Goal: Obtain resource: Obtain resource

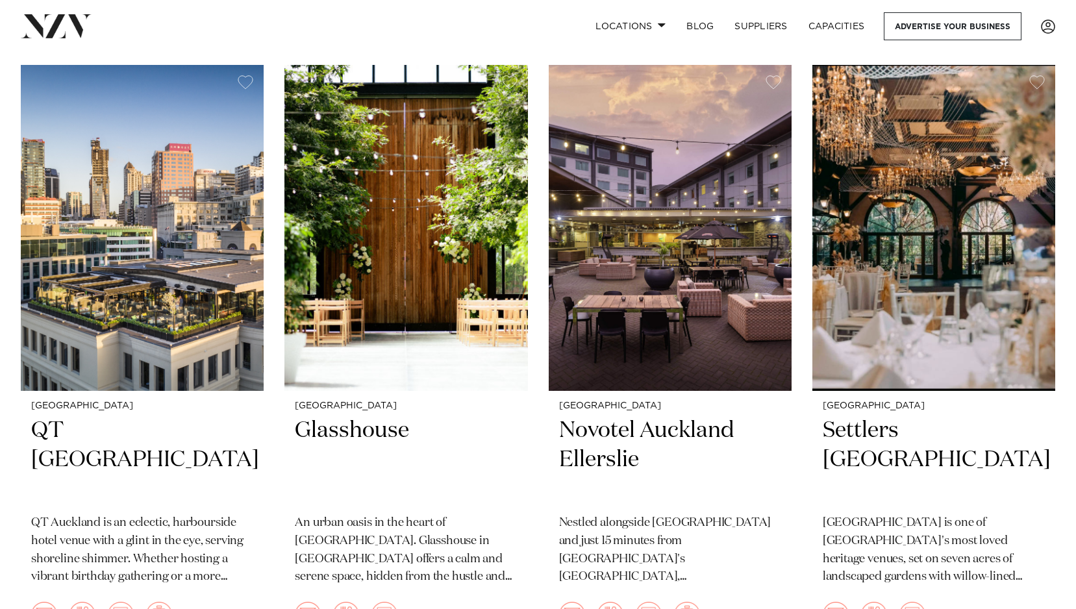
scroll to position [2106, 0]
drag, startPoint x: 381, startPoint y: 183, endPoint x: 735, endPoint y: 7, distance: 395.3
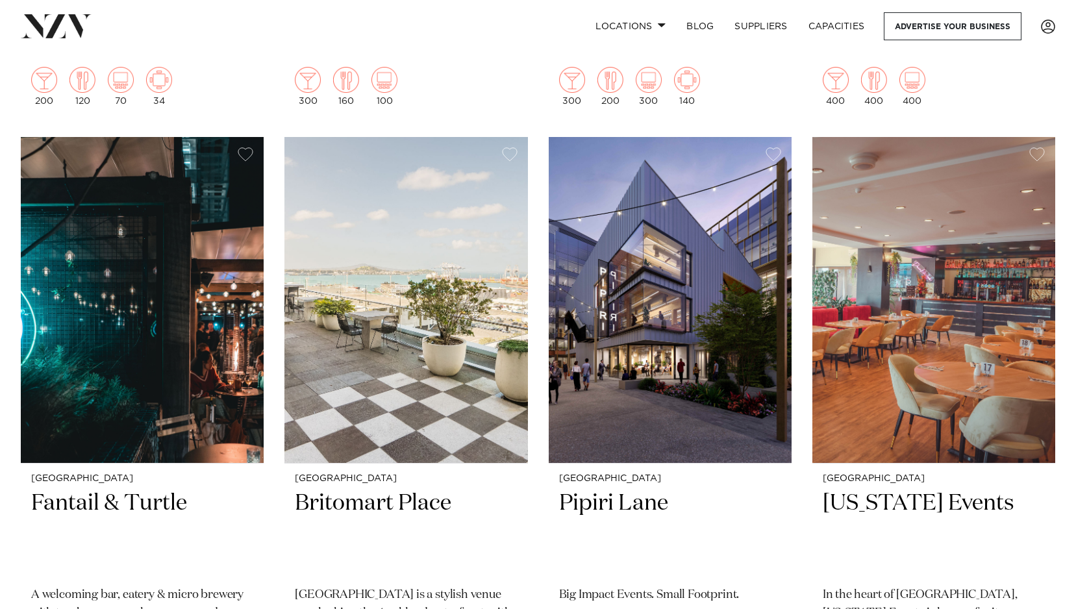
scroll to position [2643, 0]
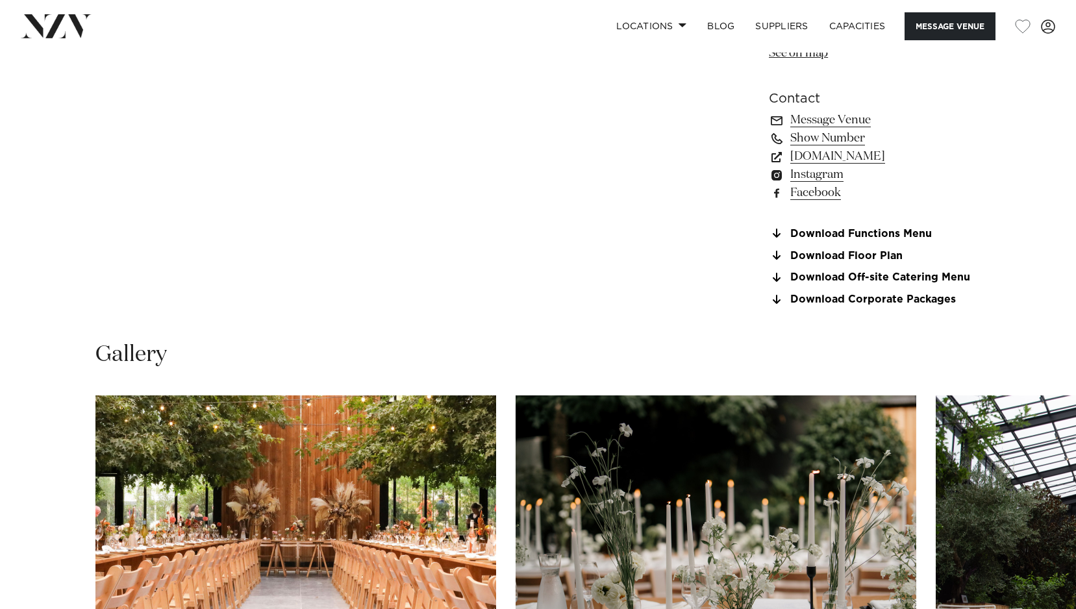
scroll to position [1015, 0]
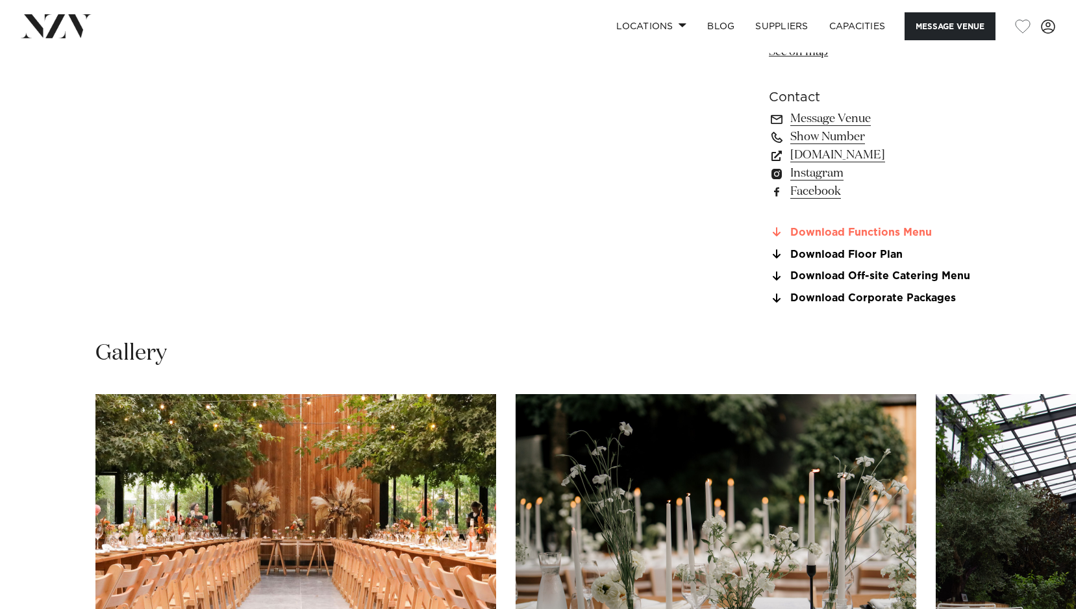
click at [903, 229] on link "Download Functions Menu" at bounding box center [875, 233] width 212 height 12
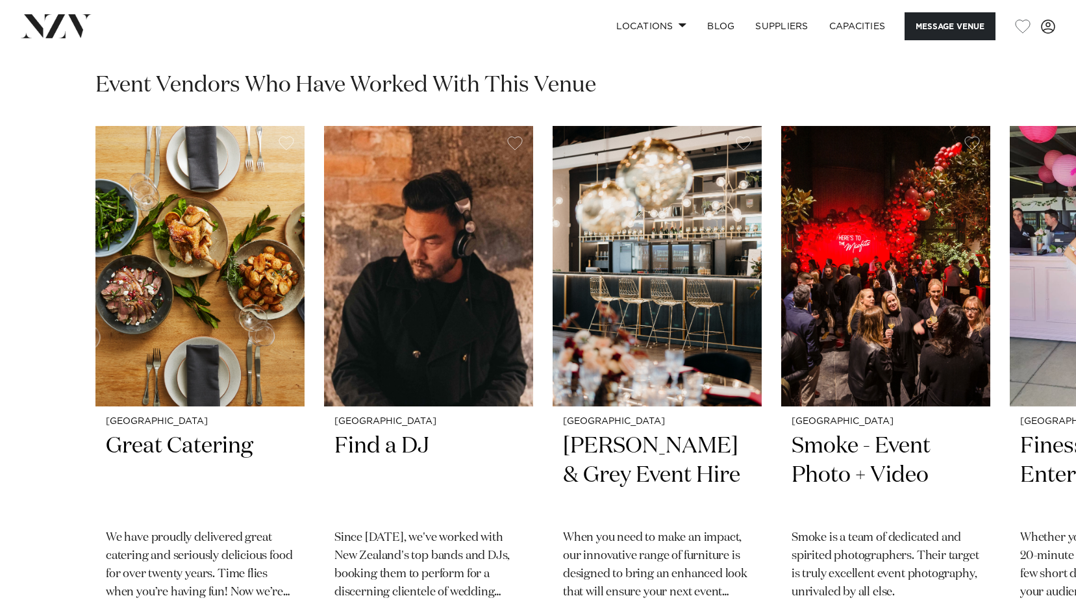
scroll to position [955, 0]
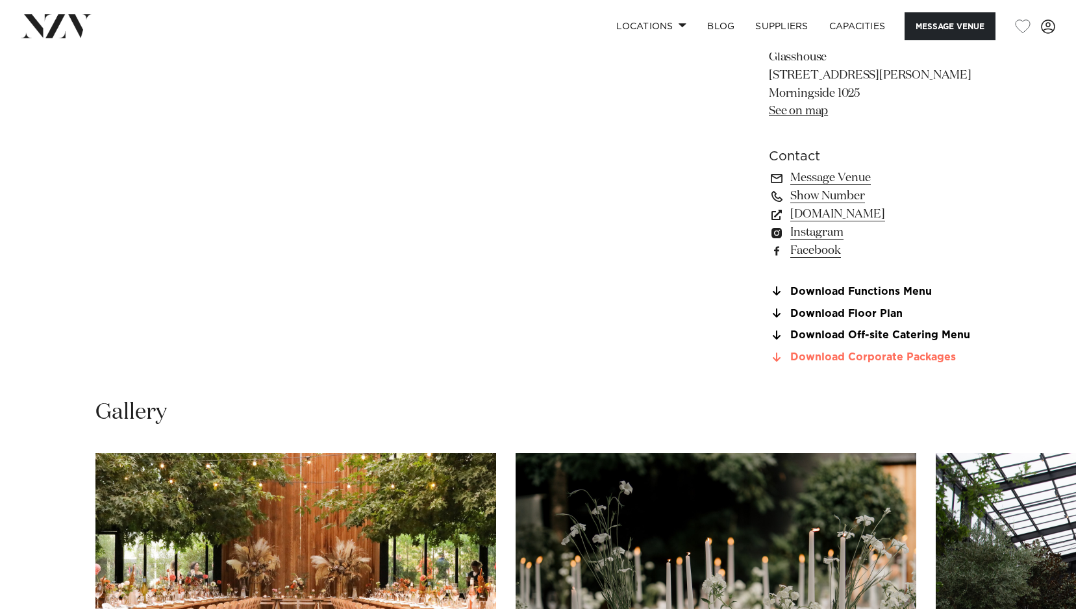
click at [915, 360] on link "Download Corporate Packages" at bounding box center [875, 358] width 212 height 12
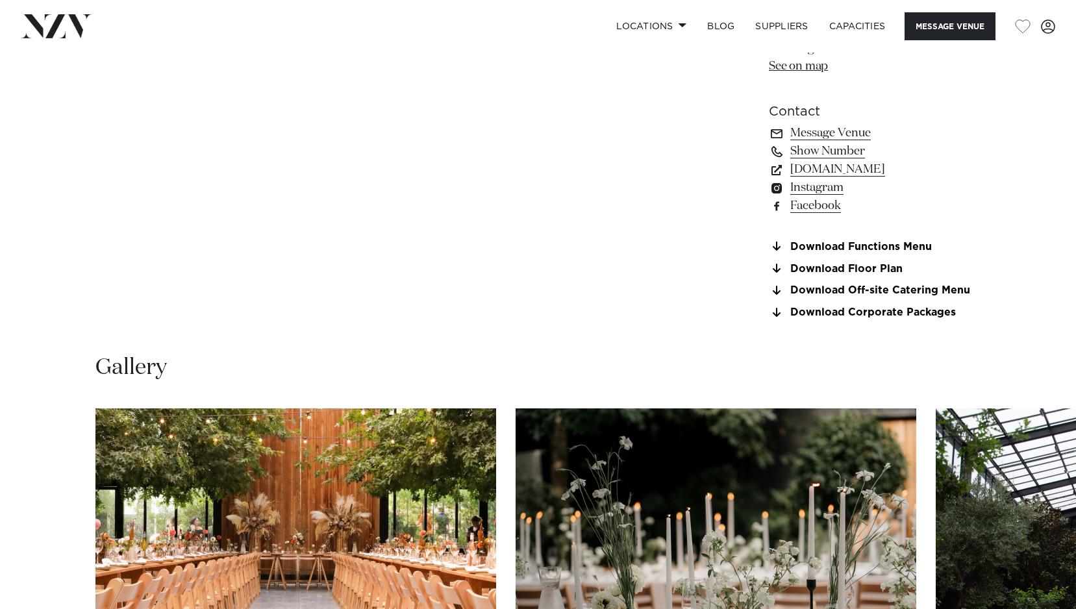
scroll to position [1185, 0]
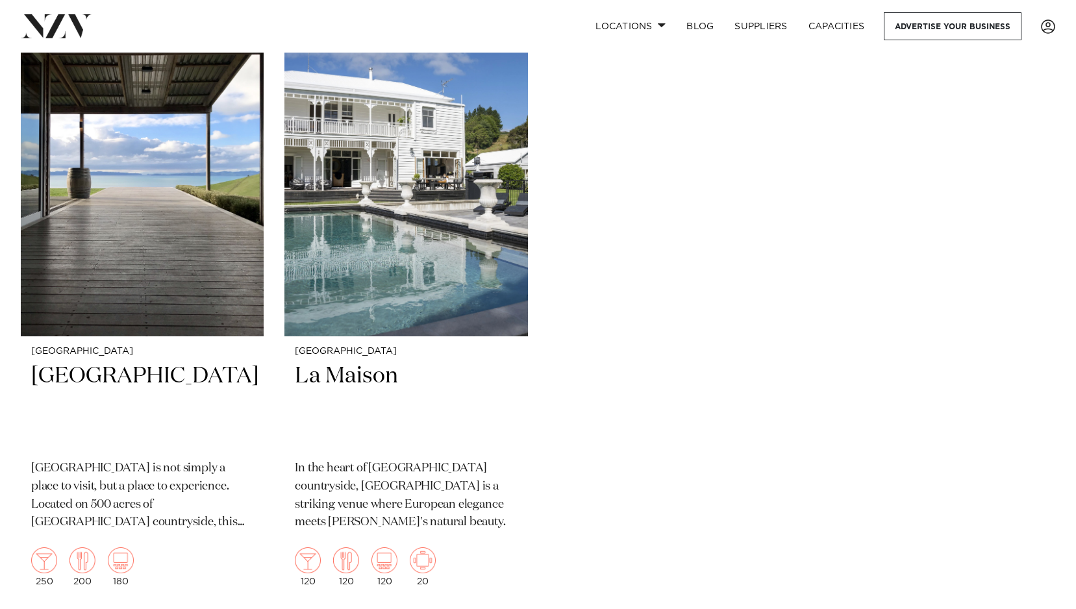
scroll to position [338, 0]
click at [433, 199] on img at bounding box center [405, 173] width 243 height 326
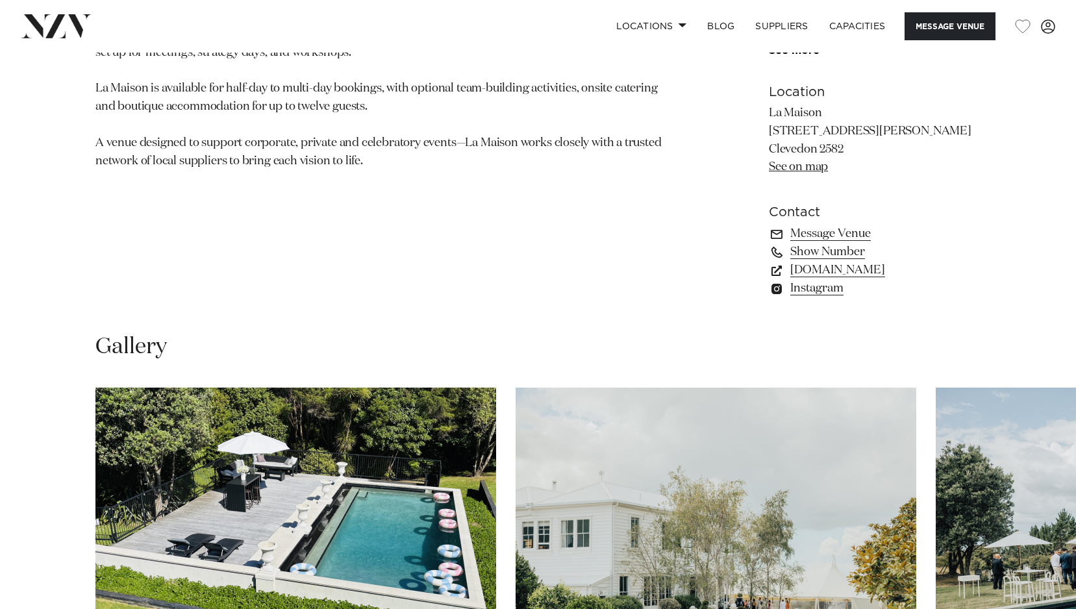
scroll to position [890, 0]
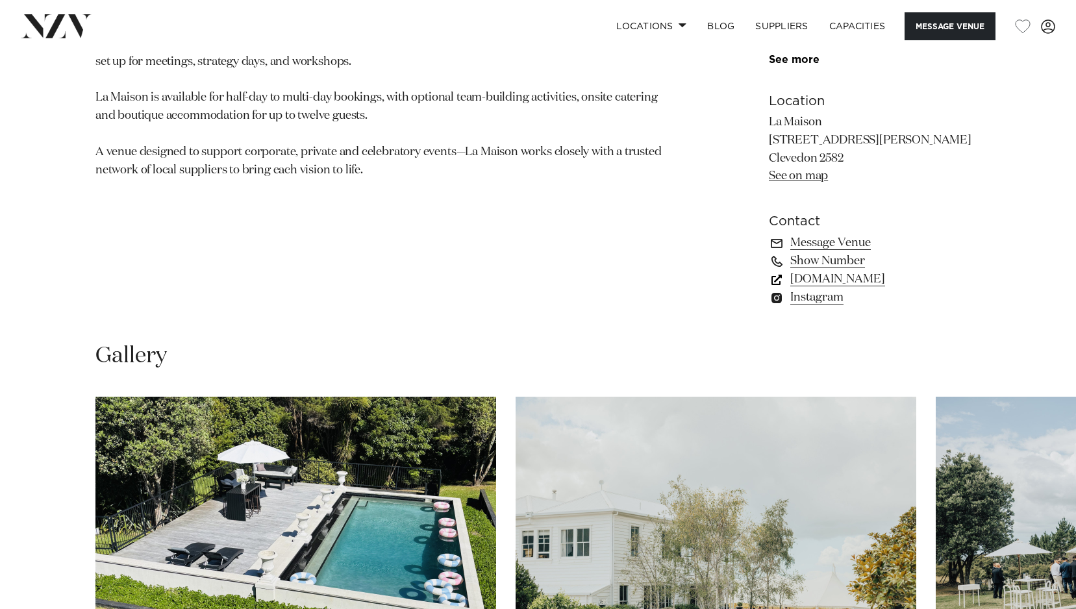
click at [850, 280] on link "www.lamaison.co.nz" at bounding box center [875, 279] width 212 height 18
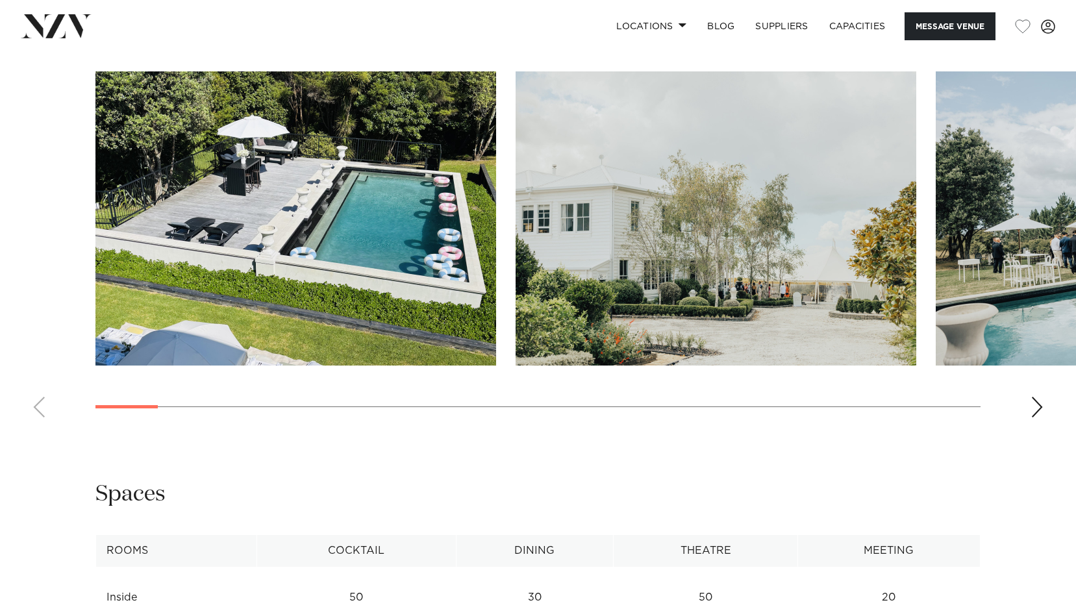
scroll to position [1217, 0]
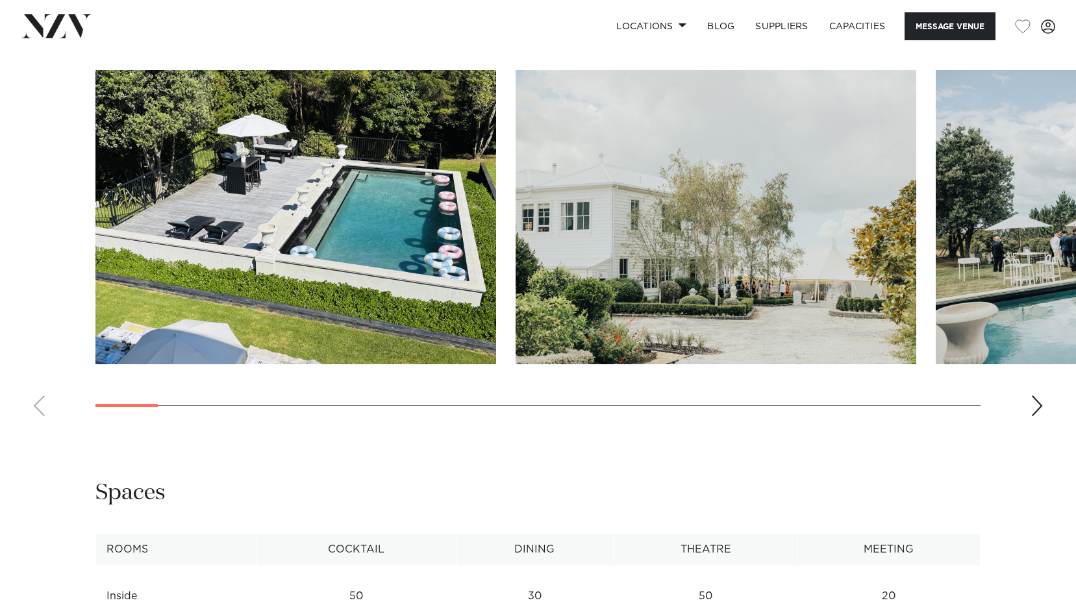
click at [1040, 404] on div "Next slide" at bounding box center [1037, 406] width 13 height 21
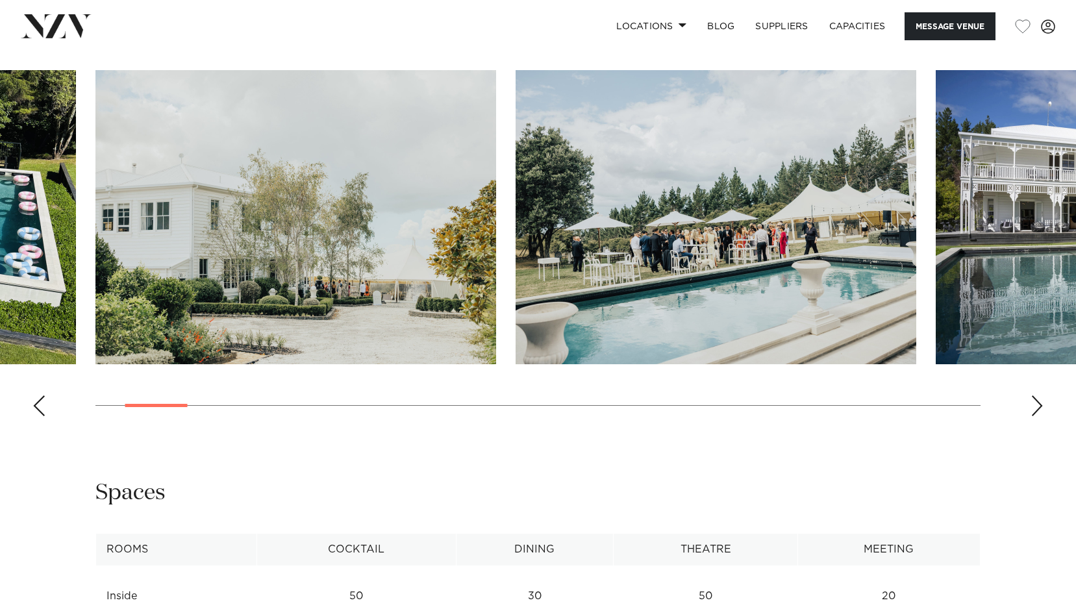
click at [1040, 404] on div "Next slide" at bounding box center [1037, 406] width 13 height 21
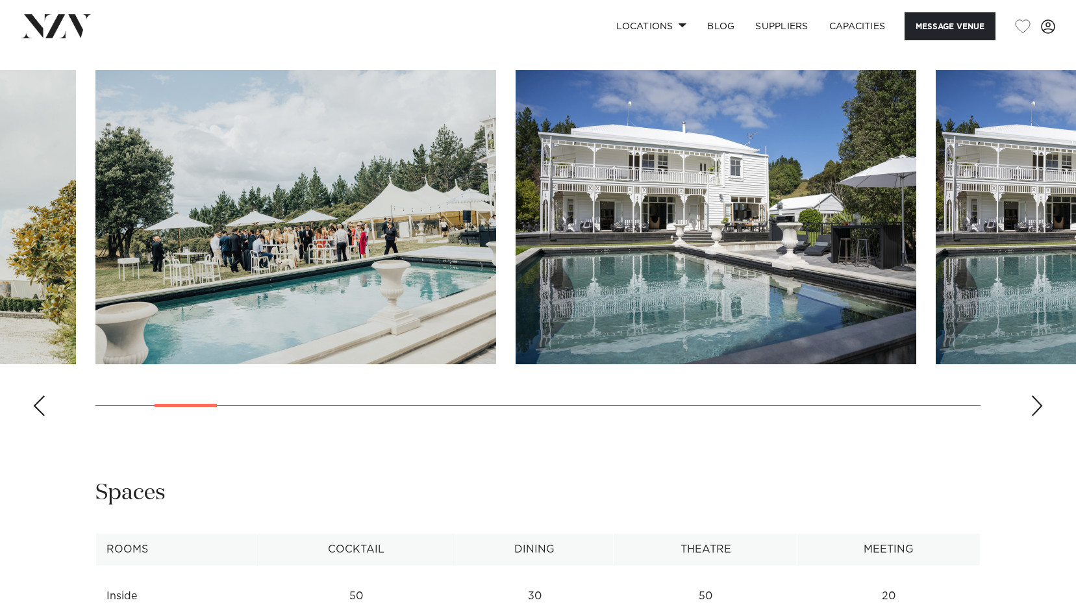
click at [1041, 406] on div "Next slide" at bounding box center [1037, 406] width 13 height 21
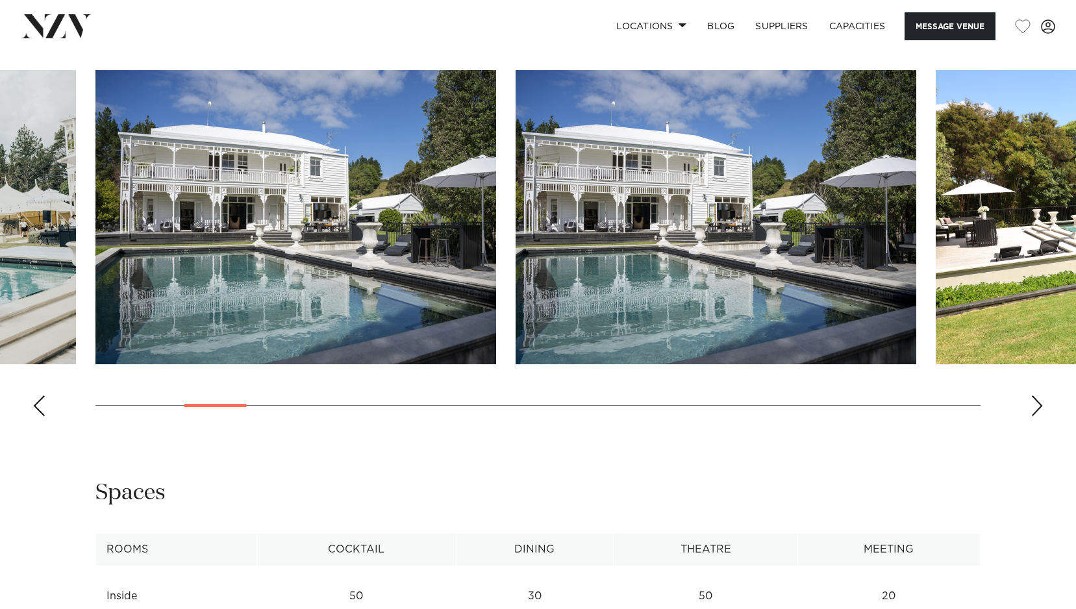
click at [1039, 406] on div "Next slide" at bounding box center [1037, 406] width 13 height 21
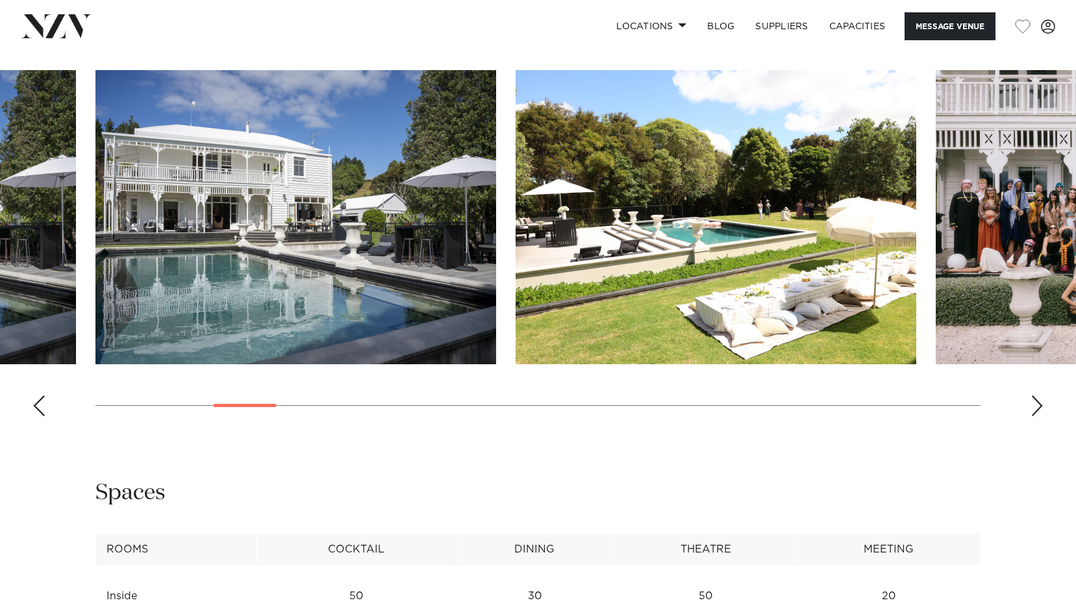
click at [1039, 406] on div "Next slide" at bounding box center [1037, 406] width 13 height 21
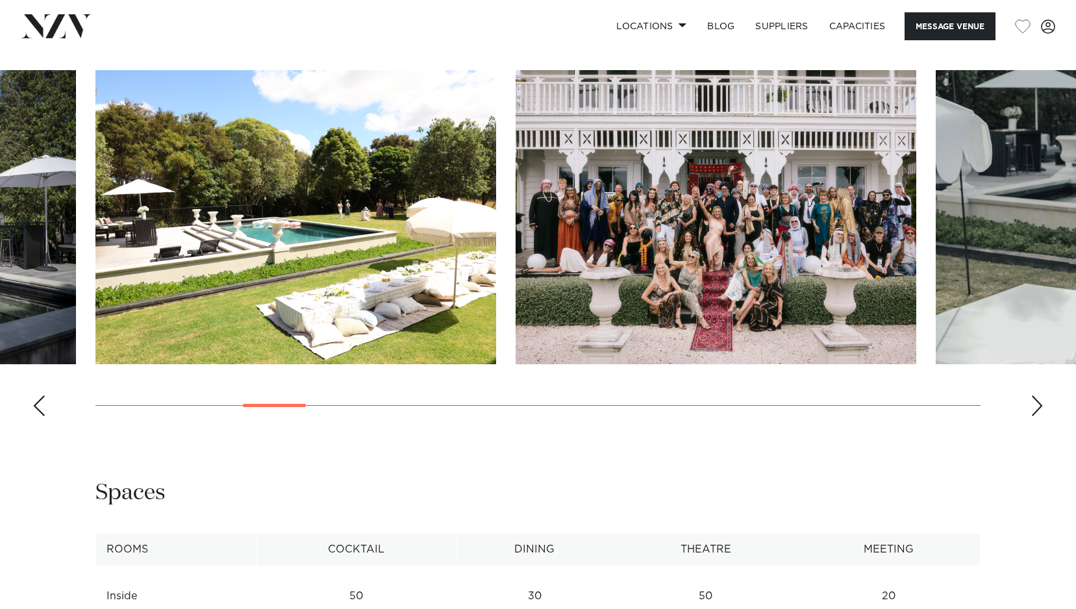
click at [1039, 406] on div "Next slide" at bounding box center [1037, 406] width 13 height 21
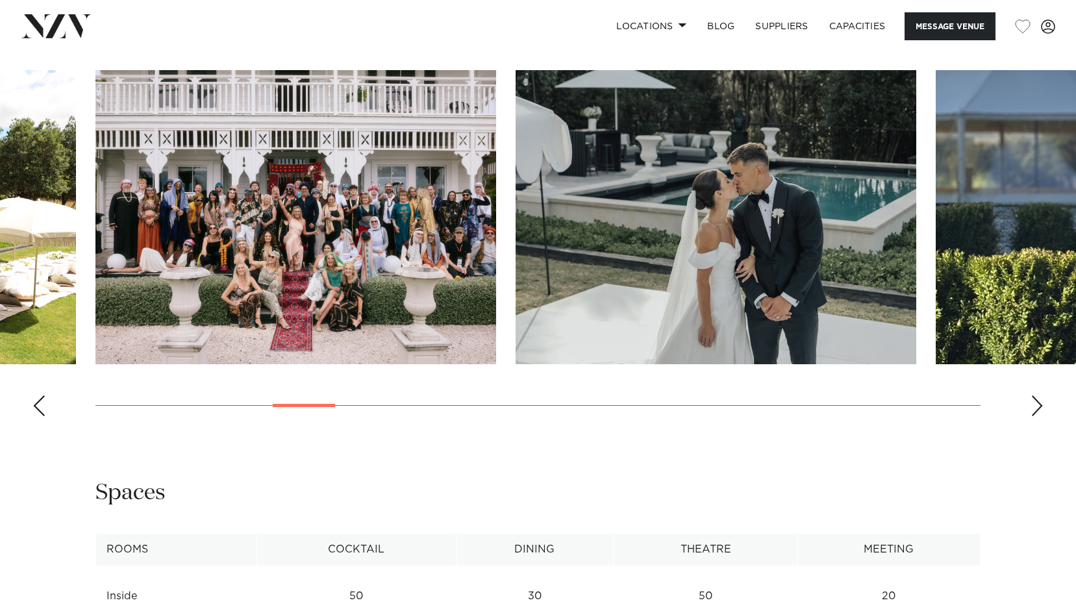
click at [1039, 406] on div "Next slide" at bounding box center [1037, 406] width 13 height 21
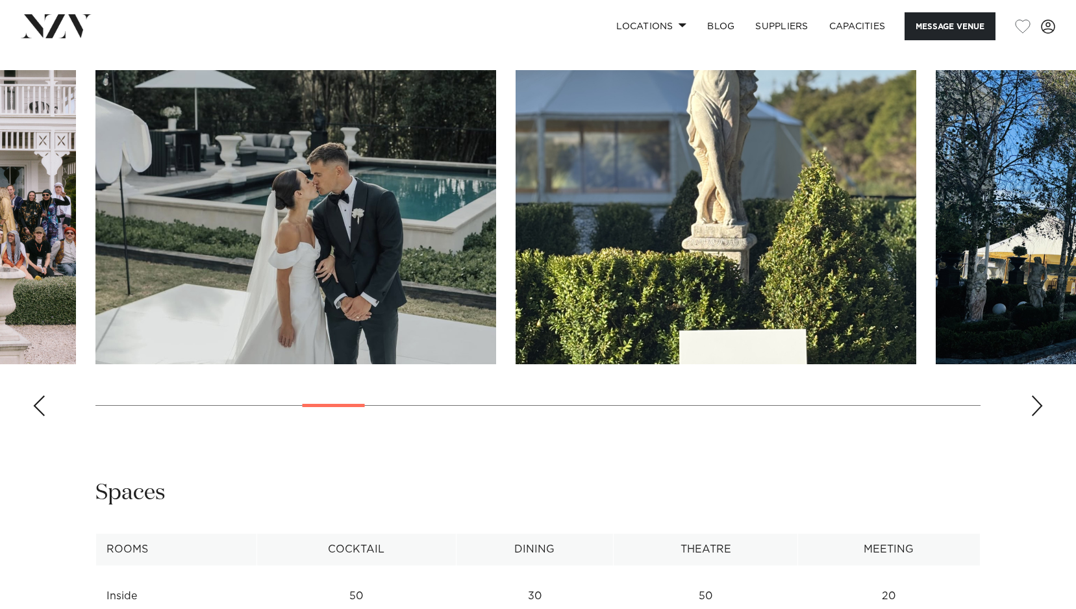
click at [1039, 406] on div "Next slide" at bounding box center [1037, 406] width 13 height 21
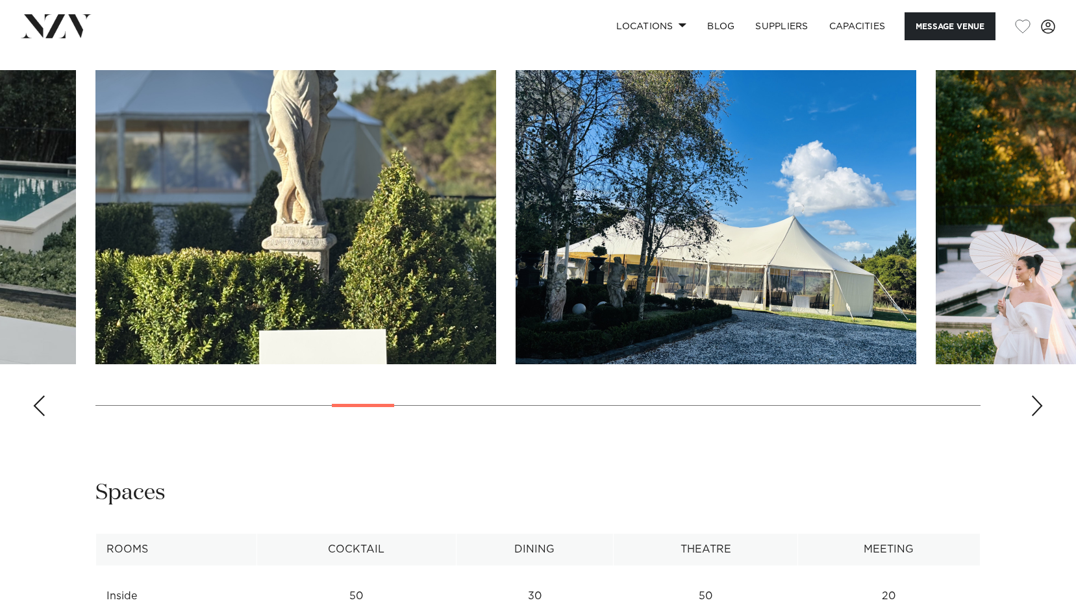
scroll to position [1197, 0]
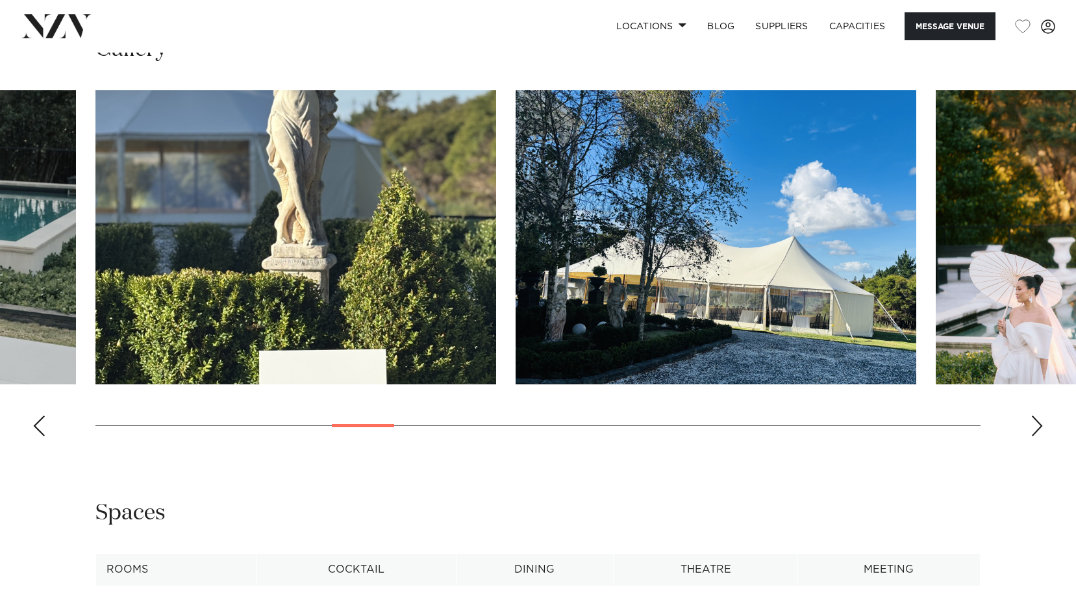
click at [1039, 406] on swiper-container at bounding box center [538, 268] width 1076 height 357
click at [1035, 427] on div "Next slide" at bounding box center [1037, 426] width 13 height 21
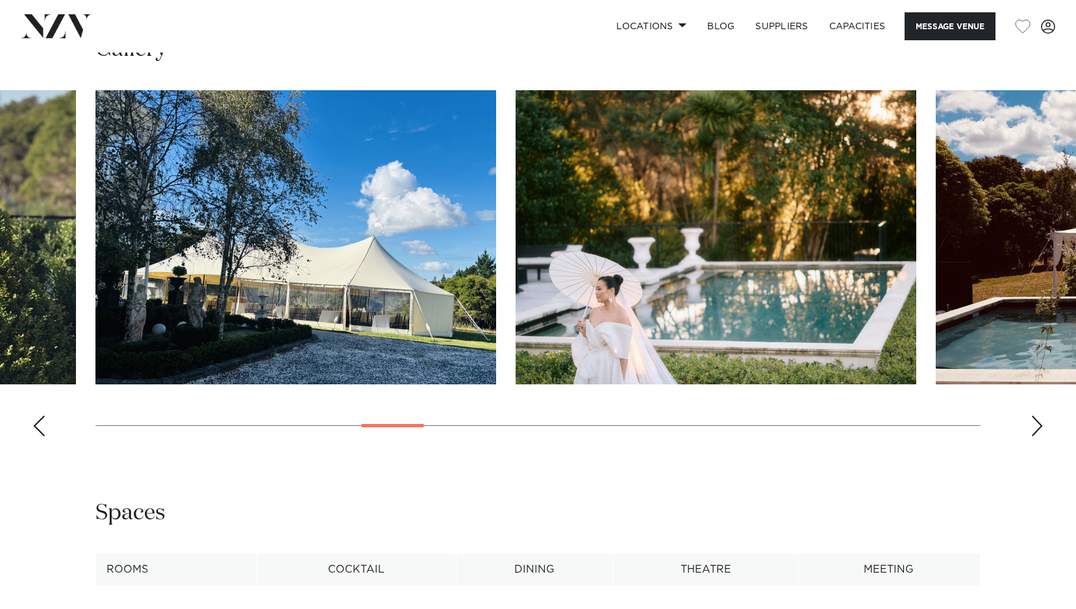
click at [1035, 427] on div "Next slide" at bounding box center [1037, 426] width 13 height 21
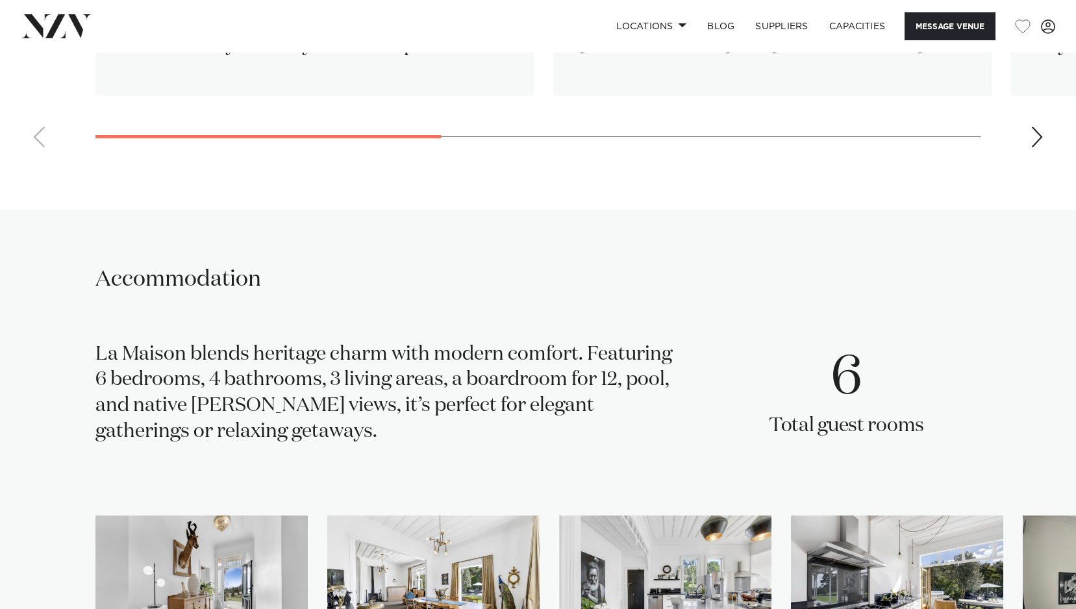
scroll to position [2471, 0]
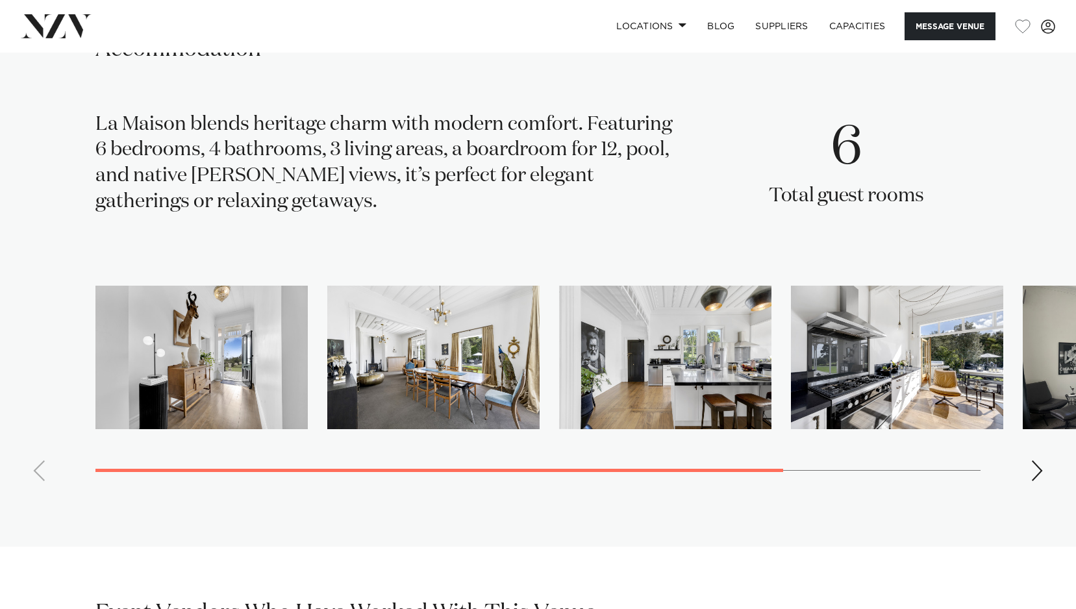
click at [1024, 470] on swiper-container at bounding box center [538, 389] width 1076 height 206
click at [1029, 468] on swiper-container at bounding box center [538, 389] width 1076 height 206
click at [1039, 464] on div "Next slide" at bounding box center [1037, 470] width 13 height 21
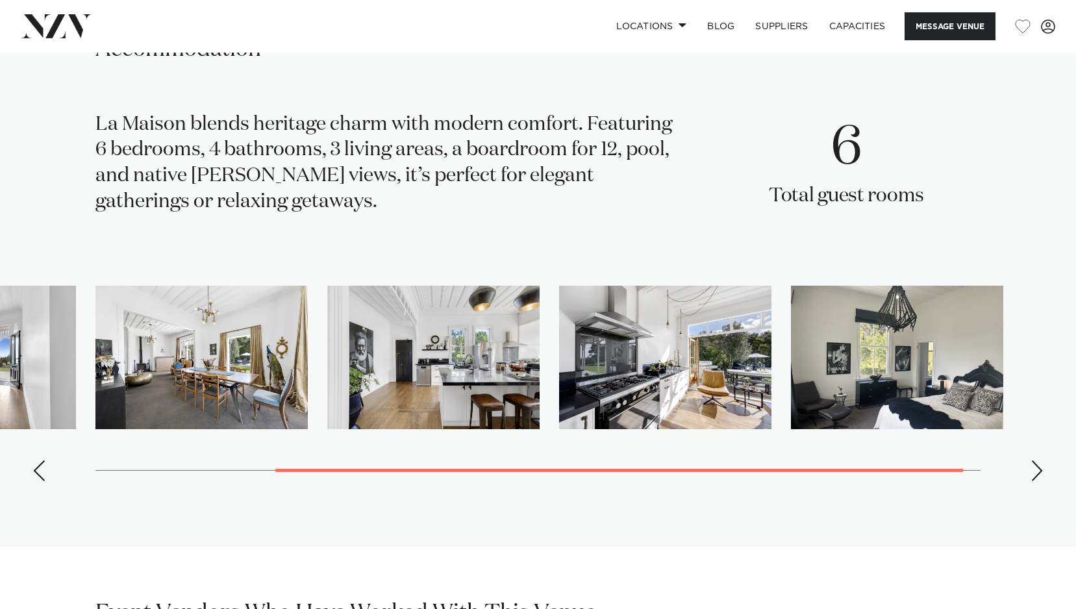
click at [1039, 464] on div "Next slide" at bounding box center [1037, 470] width 13 height 21
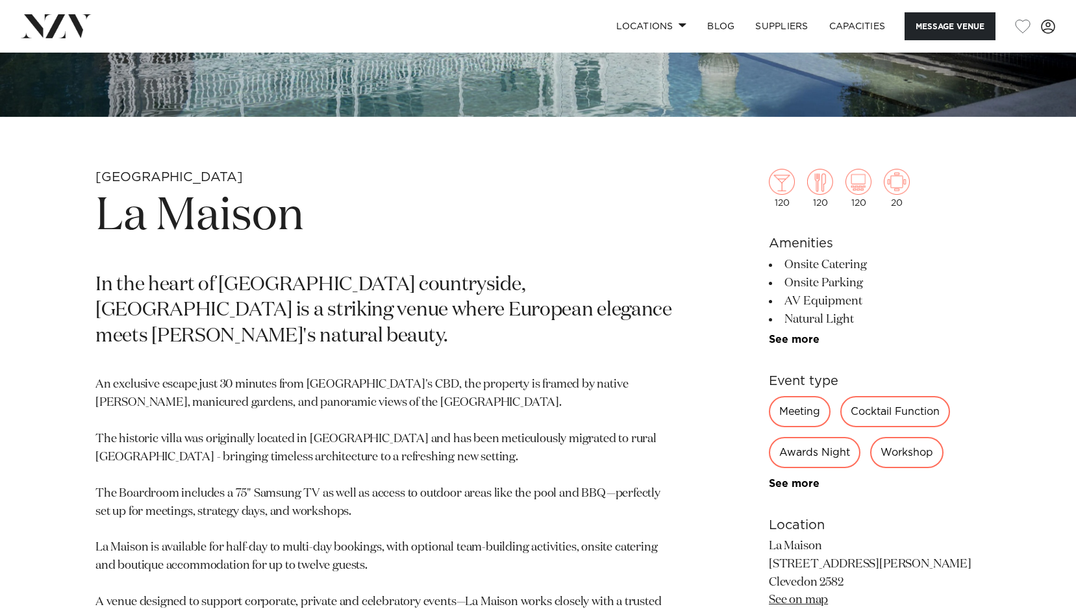
scroll to position [0, 0]
